Goal: Find specific page/section: Find specific page/section

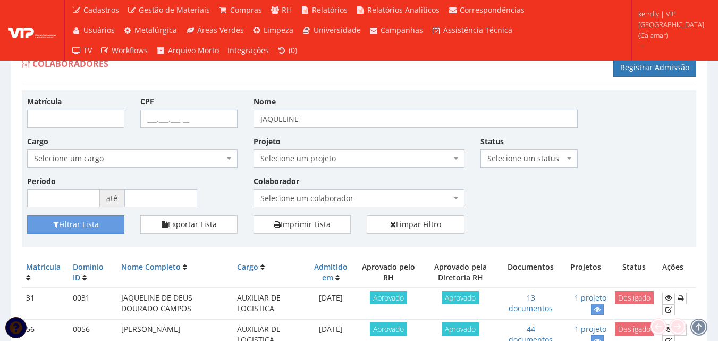
scroll to position [97, 0]
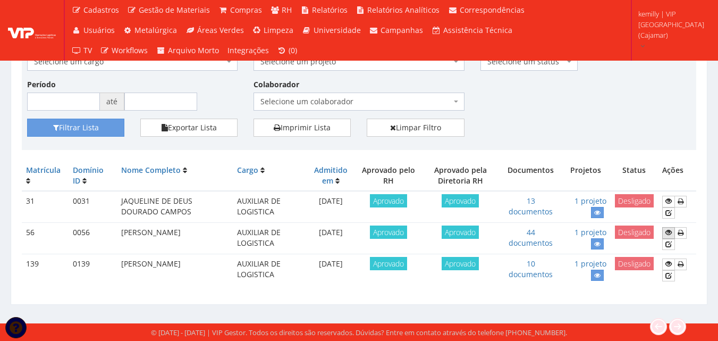
click at [667, 230] on icon at bounding box center [668, 231] width 6 height 7
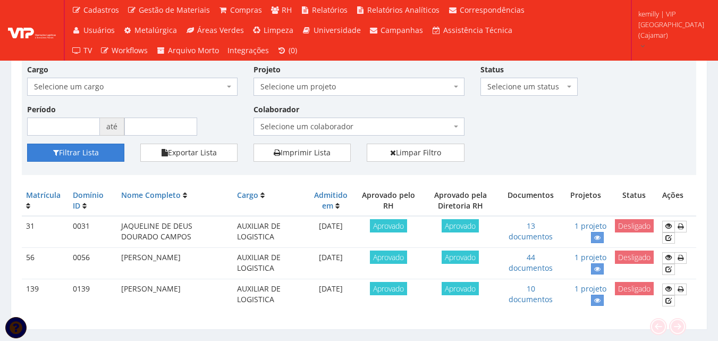
scroll to position [0, 0]
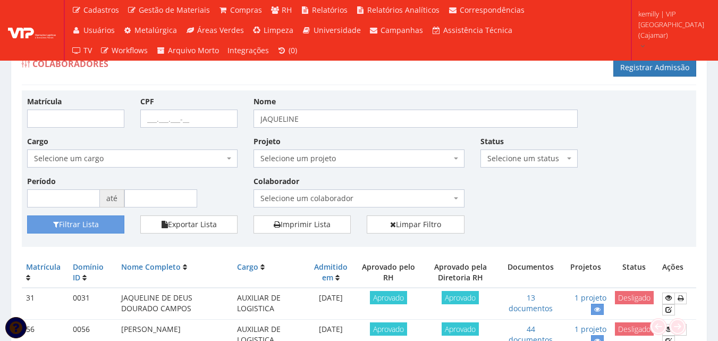
drag, startPoint x: 226, startPoint y: 189, endPoint x: 226, endPoint y: 196, distance: 6.4
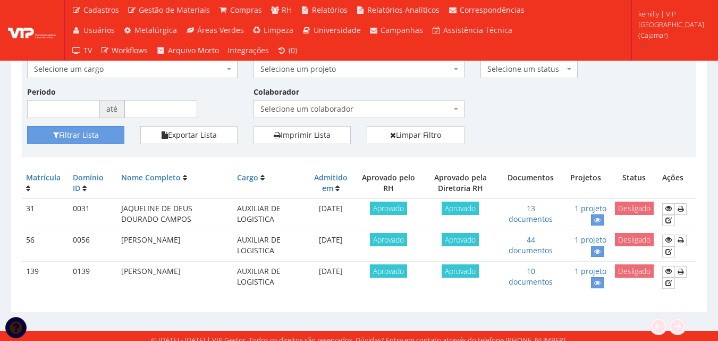
scroll to position [97, 0]
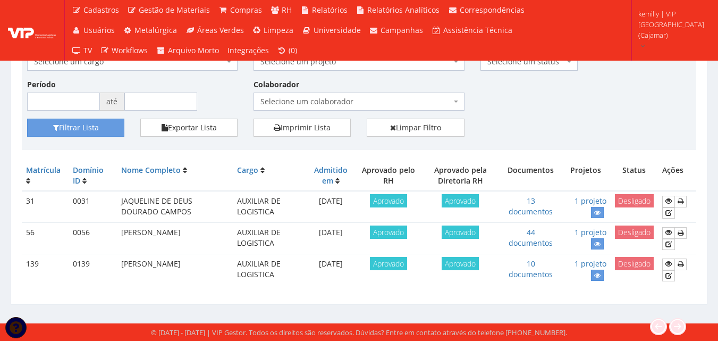
drag, startPoint x: 565, startPoint y: 276, endPoint x: 565, endPoint y: 250, distance: 26.0
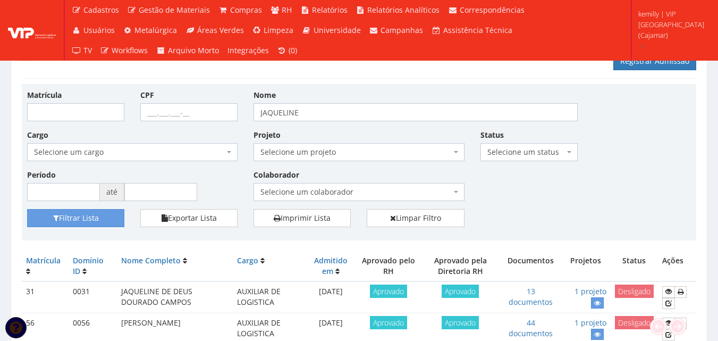
scroll to position [0, 0]
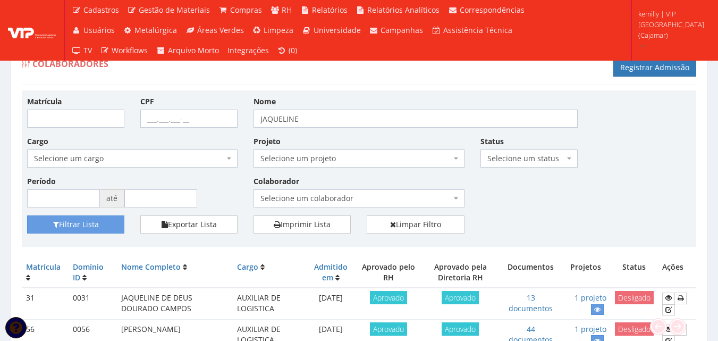
drag, startPoint x: 690, startPoint y: 225, endPoint x: 692, endPoint y: 269, distance: 44.7
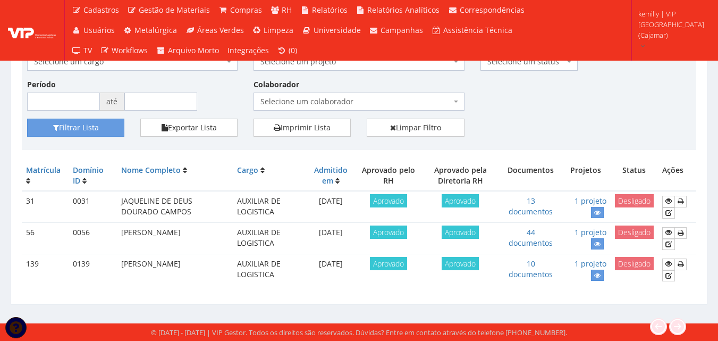
drag, startPoint x: 570, startPoint y: 294, endPoint x: 568, endPoint y: 268, distance: 26.6
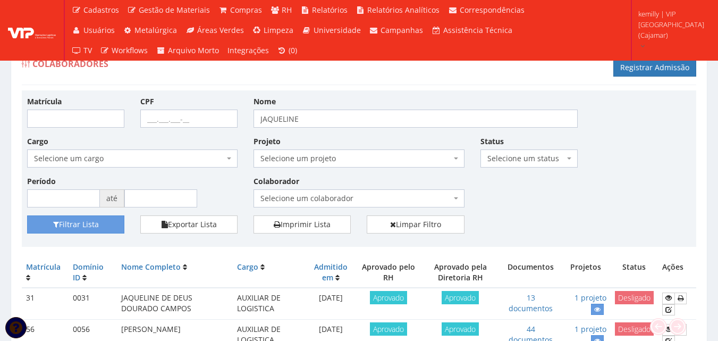
drag, startPoint x: 612, startPoint y: 251, endPoint x: 612, endPoint y: 278, distance: 26.6
drag, startPoint x: 609, startPoint y: 260, endPoint x: 607, endPoint y: 273, distance: 13.5
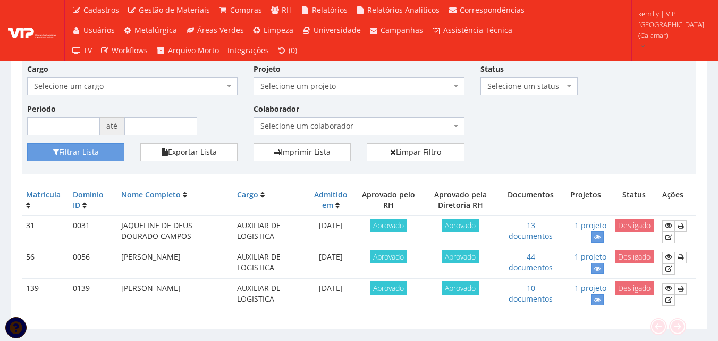
scroll to position [97, 0]
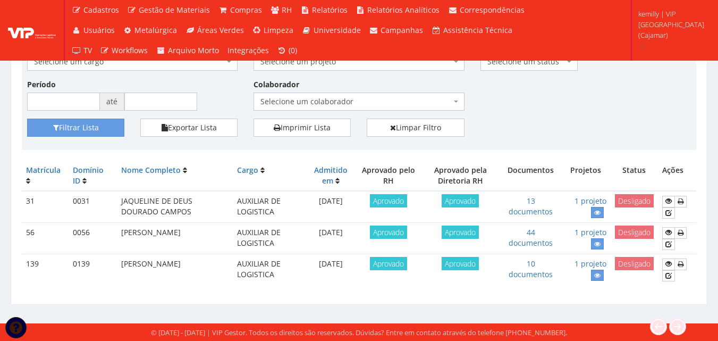
drag, startPoint x: 567, startPoint y: 297, endPoint x: 566, endPoint y: 281, distance: 16.5
drag, startPoint x: 290, startPoint y: 289, endPoint x: 291, endPoint y: 257, distance: 31.4
drag, startPoint x: 104, startPoint y: 275, endPoint x: 102, endPoint y: 246, distance: 28.8
drag, startPoint x: 20, startPoint y: 289, endPoint x: 10, endPoint y: 226, distance: 63.5
drag, startPoint x: 316, startPoint y: 296, endPoint x: 285, endPoint y: 238, distance: 66.3
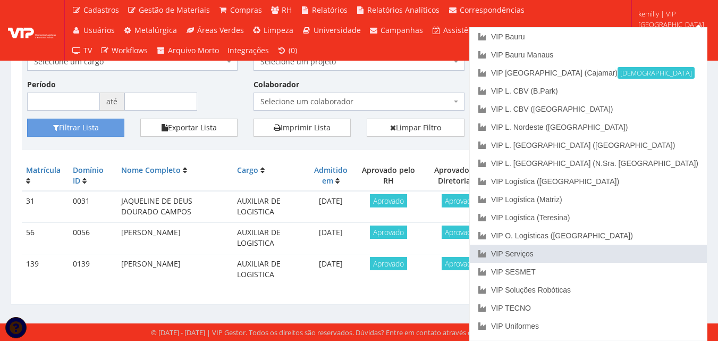
click at [625, 251] on link "VIP Serviços" at bounding box center [588, 253] width 237 height 18
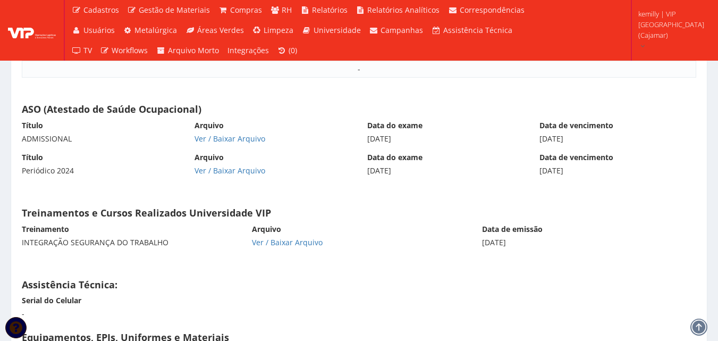
scroll to position [5366, 0]
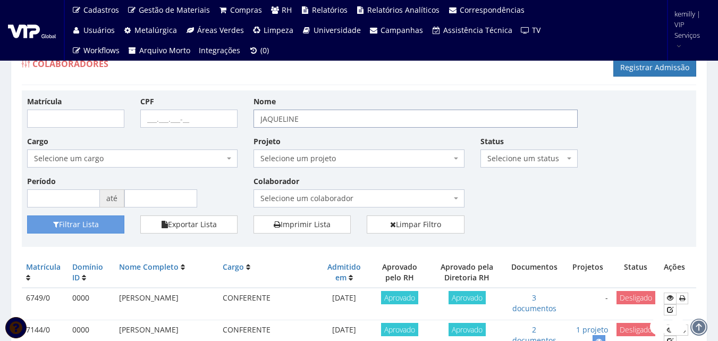
drag, startPoint x: 335, startPoint y: 119, endPoint x: 196, endPoint y: 122, distance: 138.7
click at [196, 122] on div "Matrícula CPF Nome JAQUELINE Cargo Selecione um cargo G0610 D0029 - 4110-05 - A…" at bounding box center [359, 156] width 680 height 120
type input "DIVINO"
click at [27, 215] on button "Filtrar Lista" at bounding box center [75, 224] width 97 height 18
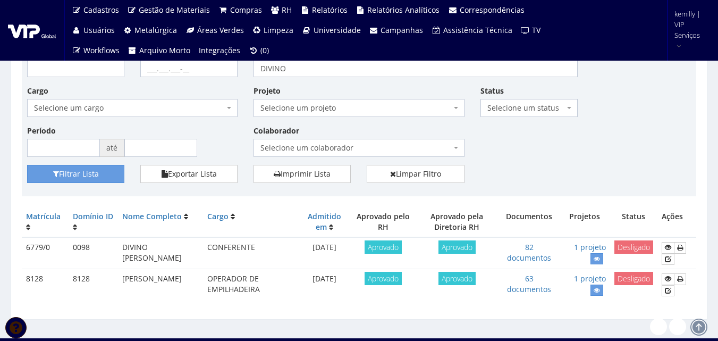
scroll to position [65, 0]
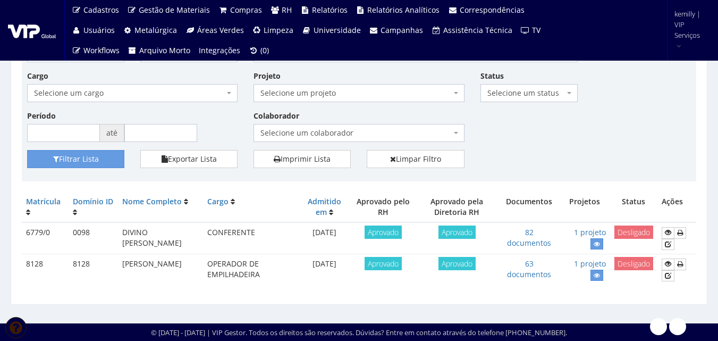
drag, startPoint x: 121, startPoint y: 230, endPoint x: 169, endPoint y: 242, distance: 49.4
click at [169, 242] on td "[PERSON_NAME] [PERSON_NAME]" at bounding box center [160, 238] width 85 height 32
copy td "[PERSON_NAME] [PERSON_NAME]"
click at [598, 242] on icon at bounding box center [596, 243] width 6 height 7
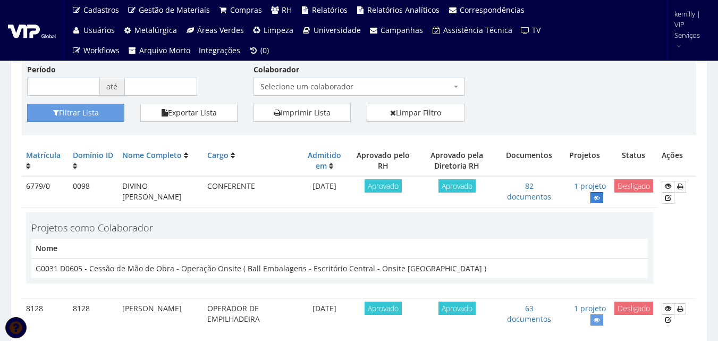
scroll to position [156, 0]
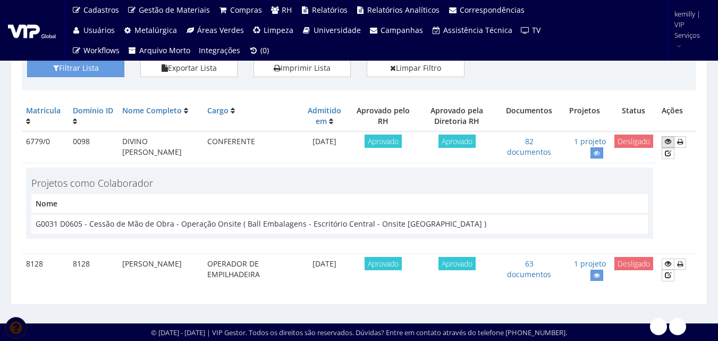
click at [665, 145] on icon at bounding box center [668, 141] width 6 height 7
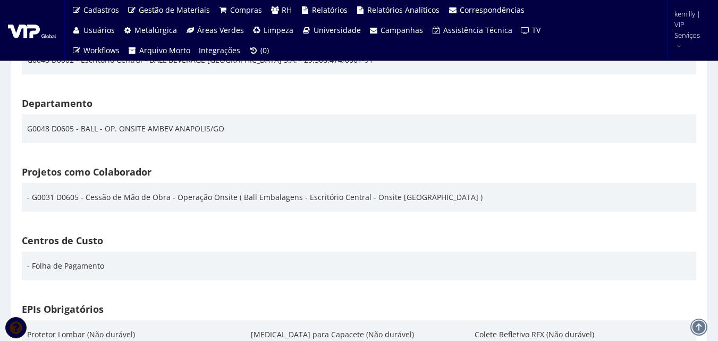
scroll to position [1594, 0]
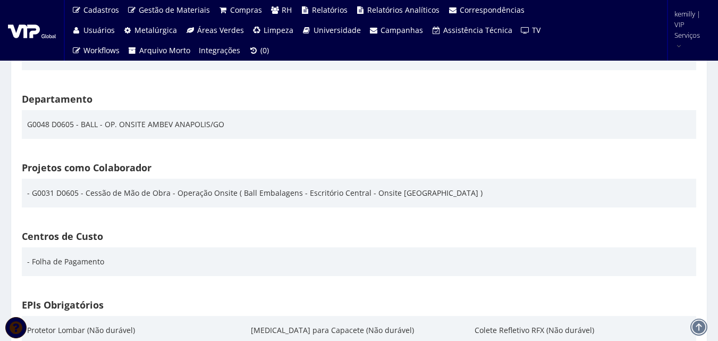
drag, startPoint x: 368, startPoint y: 192, endPoint x: 446, endPoint y: 196, distance: 77.7
click at [446, 196] on div "- G0031 D0605 - Cessão de Mão de Obra - Operação Onsite ( Ball Embalagens - Esc…" at bounding box center [254, 193] width 455 height 18
copy div "Onsite Ambev Anapolis"
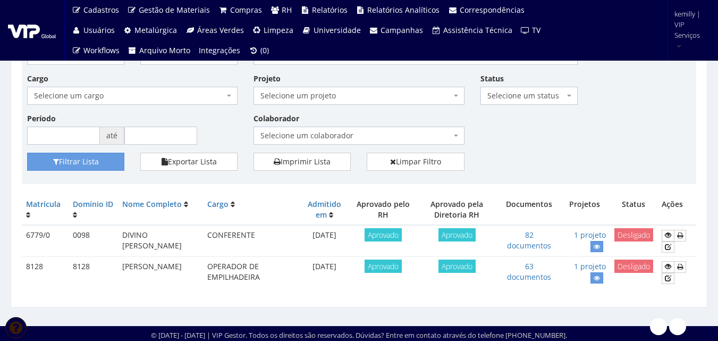
scroll to position [65, 0]
